Goal: Task Accomplishment & Management: Manage account settings

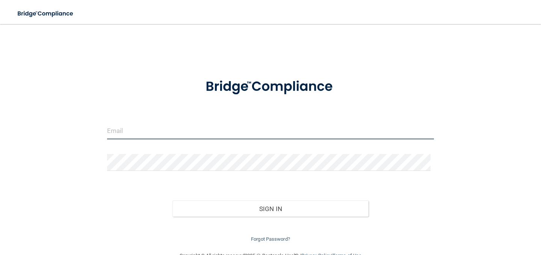
click at [159, 135] on input "email" at bounding box center [270, 130] width 327 height 17
type input "[PERSON_NAME][EMAIL_ADDRESS][DOMAIN_NAME]"
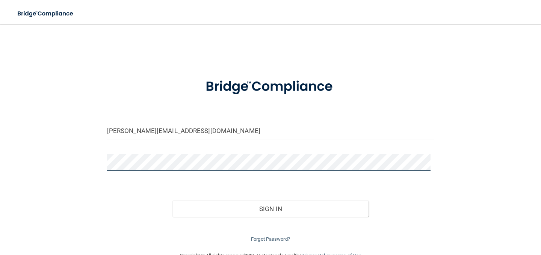
click at [172, 200] on button "Sign In" at bounding box center [270, 208] width 196 height 17
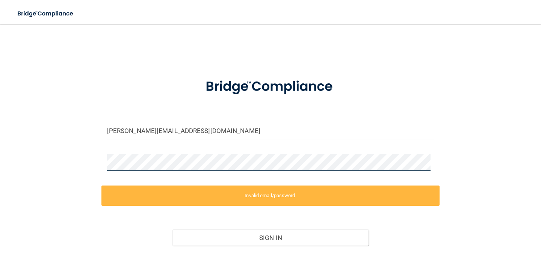
click at [98, 169] on div "[PERSON_NAME][EMAIL_ADDRESS][DOMAIN_NAME] Invalid email/password. You don't hav…" at bounding box center [270, 152] width 511 height 241
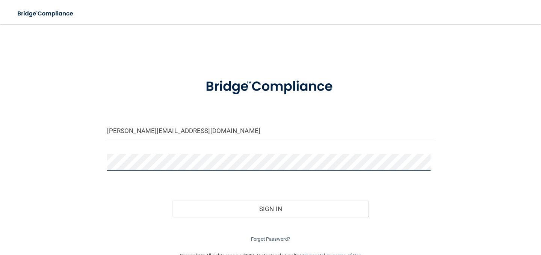
click at [172, 200] on button "Sign In" at bounding box center [270, 208] width 196 height 17
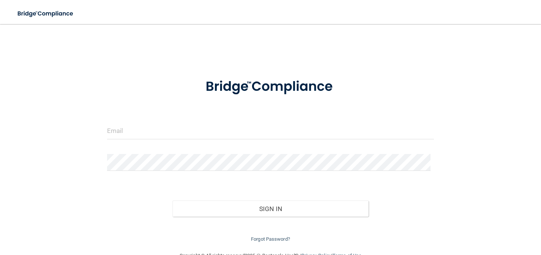
click at [157, 121] on form "Invalid email/password. You don't have permission to access that page. Sign In …" at bounding box center [270, 156] width 327 height 175
click at [160, 130] on input "email" at bounding box center [270, 130] width 327 height 17
type input "[PERSON_NAME][EMAIL_ADDRESS][DOMAIN_NAME]"
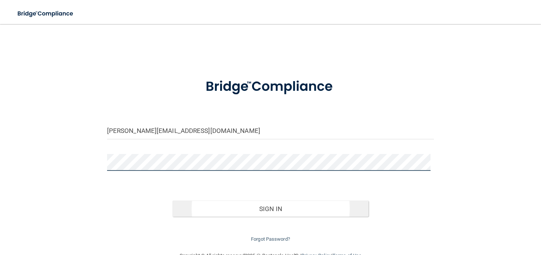
click at [172, 200] on button "Sign In" at bounding box center [270, 208] width 196 height 17
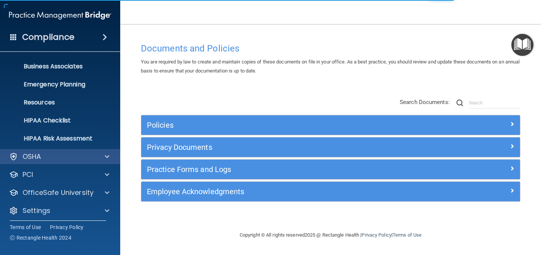
scroll to position [57, 0]
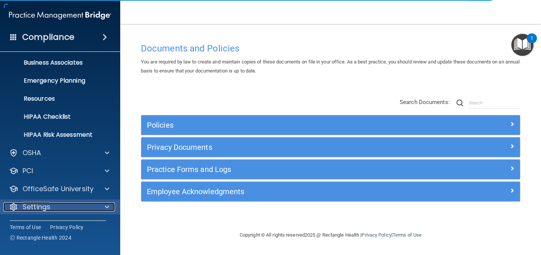
click at [64, 205] on div "Settings" at bounding box center [49, 206] width 93 height 9
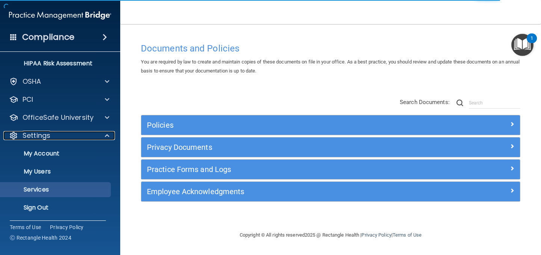
scroll to position [129, 0]
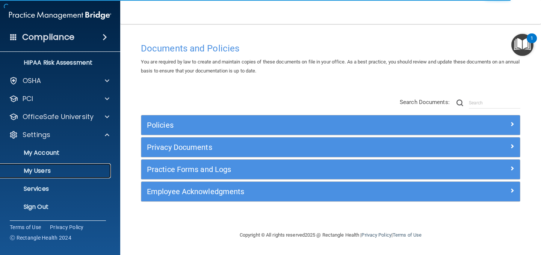
click at [59, 173] on p "My Users" at bounding box center [56, 171] width 102 height 8
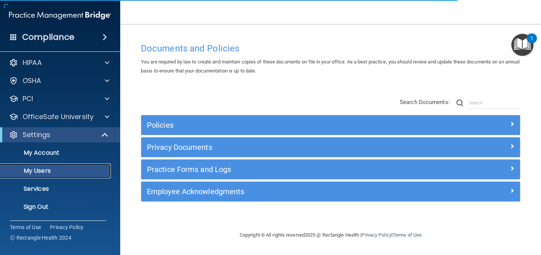
scroll to position [3, 0]
select select "20"
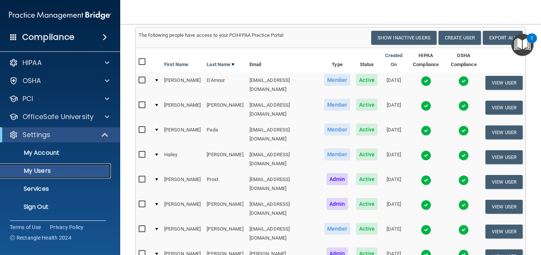
scroll to position [75, 0]
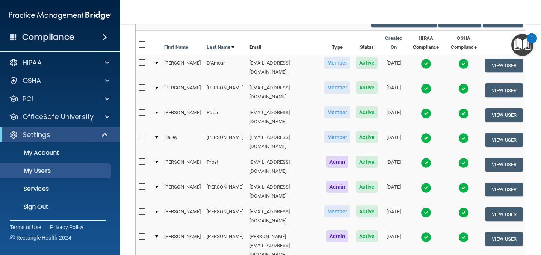
click at [420, 83] on img at bounding box center [425, 88] width 11 height 11
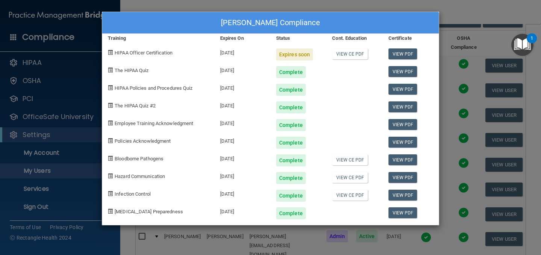
click at [442, 18] on div "[PERSON_NAME] Compliance Training Expires On Status Cont. Education Certificate…" at bounding box center [270, 127] width 541 height 255
